Goal: Task Accomplishment & Management: Manage account settings

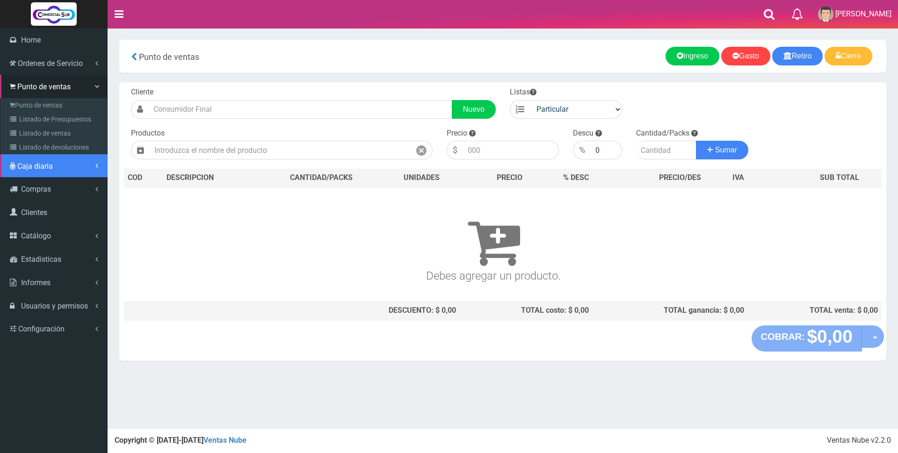
click at [25, 168] on span "Caja diaria" at bounding box center [35, 166] width 36 height 9
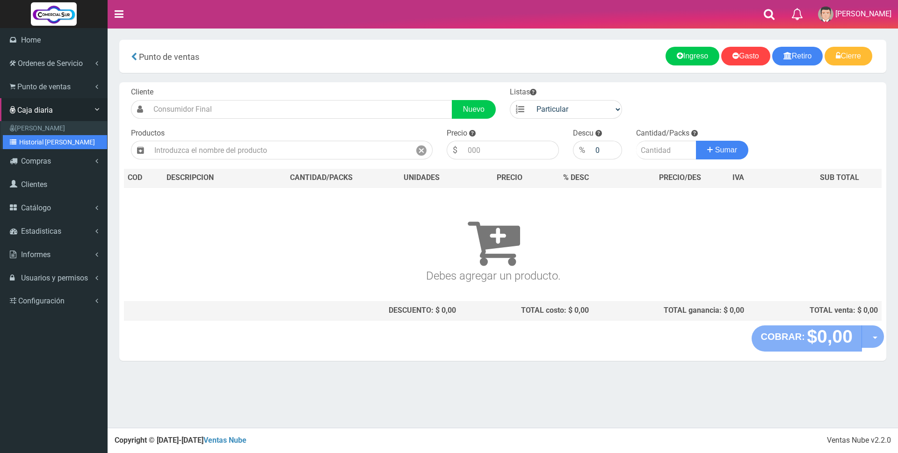
click at [26, 144] on link "Historial de Cajas" at bounding box center [55, 142] width 104 height 14
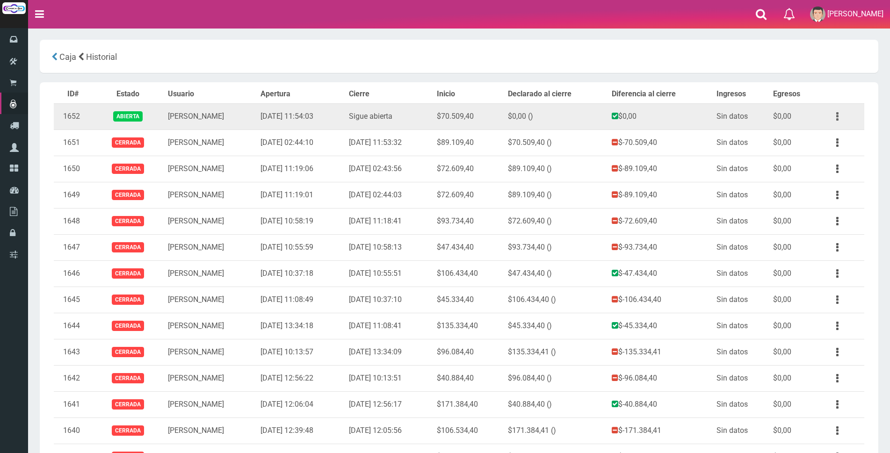
click at [839, 114] on button "button" at bounding box center [837, 116] width 21 height 16
click at [827, 139] on link "Ver" at bounding box center [810, 139] width 74 height 21
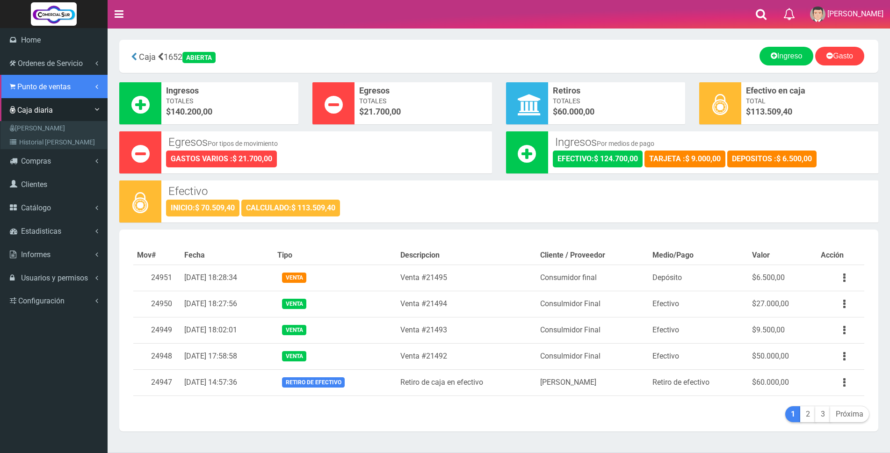
click at [53, 85] on span "Punto de ventas" at bounding box center [43, 86] width 53 height 9
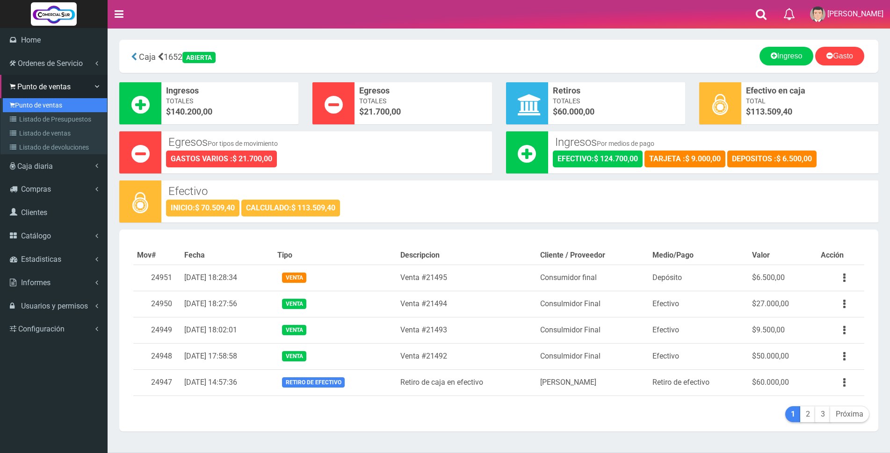
click at [35, 103] on link "Punto de ventas" at bounding box center [55, 105] width 104 height 14
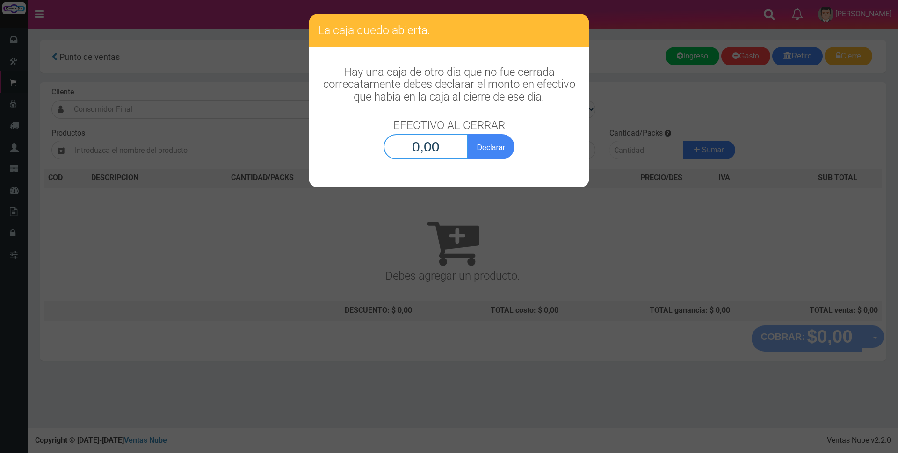
click at [396, 145] on input "0,00" at bounding box center [425, 146] width 85 height 25
type input "113.509,40"
click at [501, 149] on button "Declarar" at bounding box center [490, 146] width 47 height 25
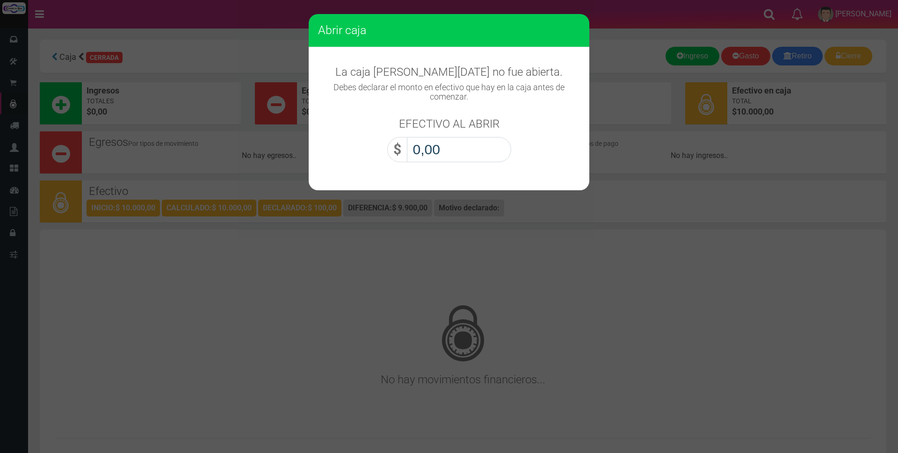
click at [500, 149] on input "0,00" at bounding box center [459, 149] width 104 height 25
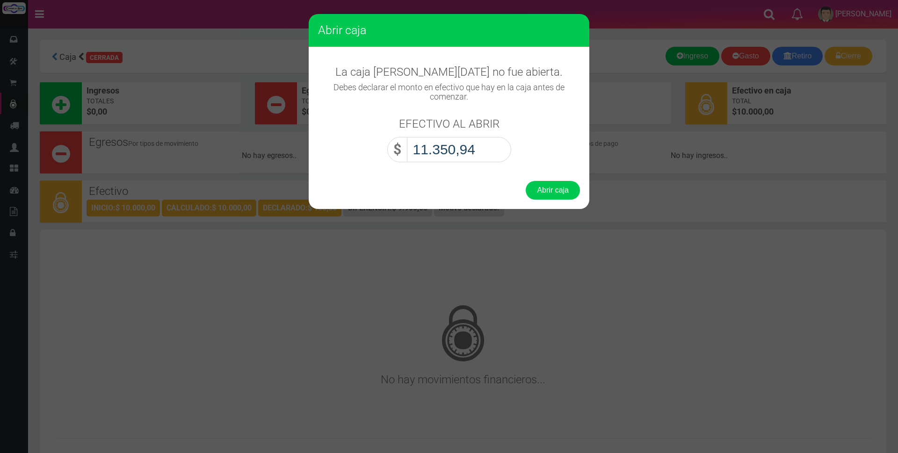
type input "113.509,40"
click at [556, 191] on button "Abrir caja" at bounding box center [552, 190] width 54 height 19
